Goal: Find specific page/section: Find specific page/section

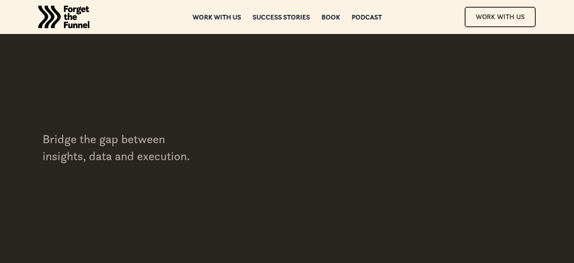
scroll to position [4358, 0]
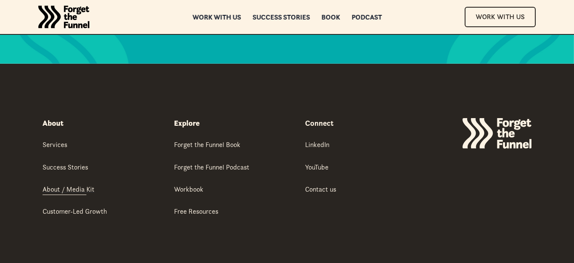
click at [59, 185] on div "About / Media Kit" at bounding box center [69, 189] width 52 height 9
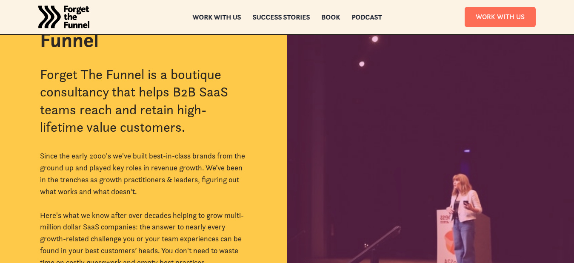
scroll to position [298, 0]
